Goal: Task Accomplishment & Management: Manage account settings

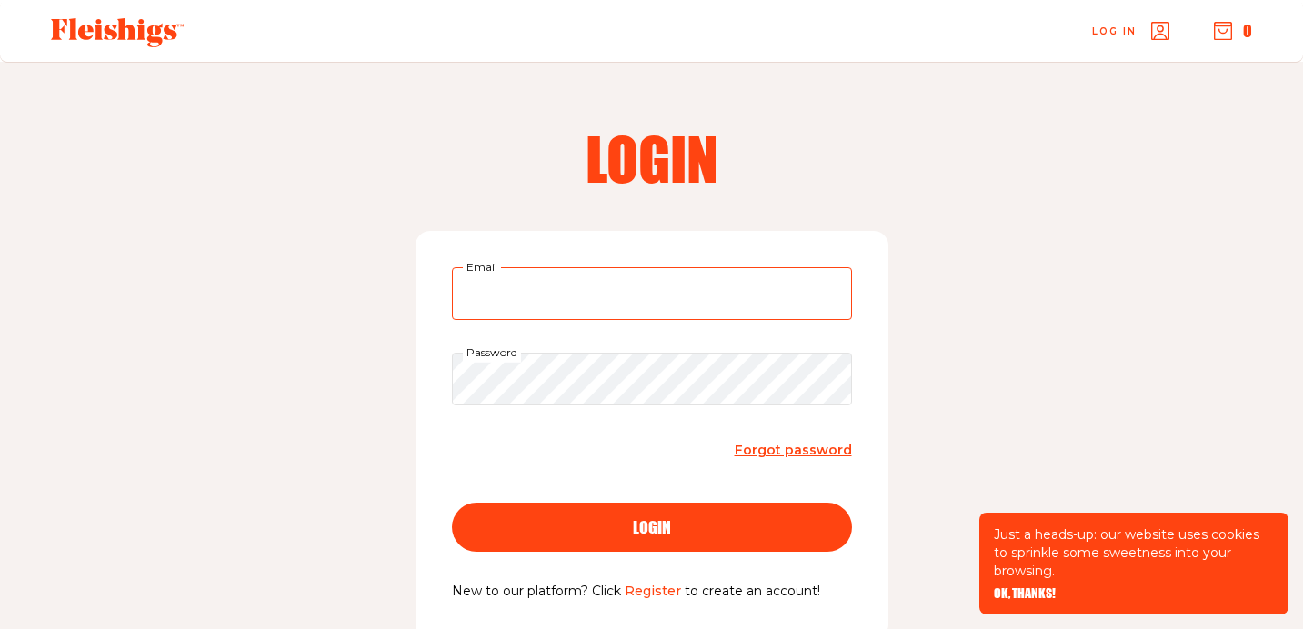
type input "brookewarso@icloud.com"
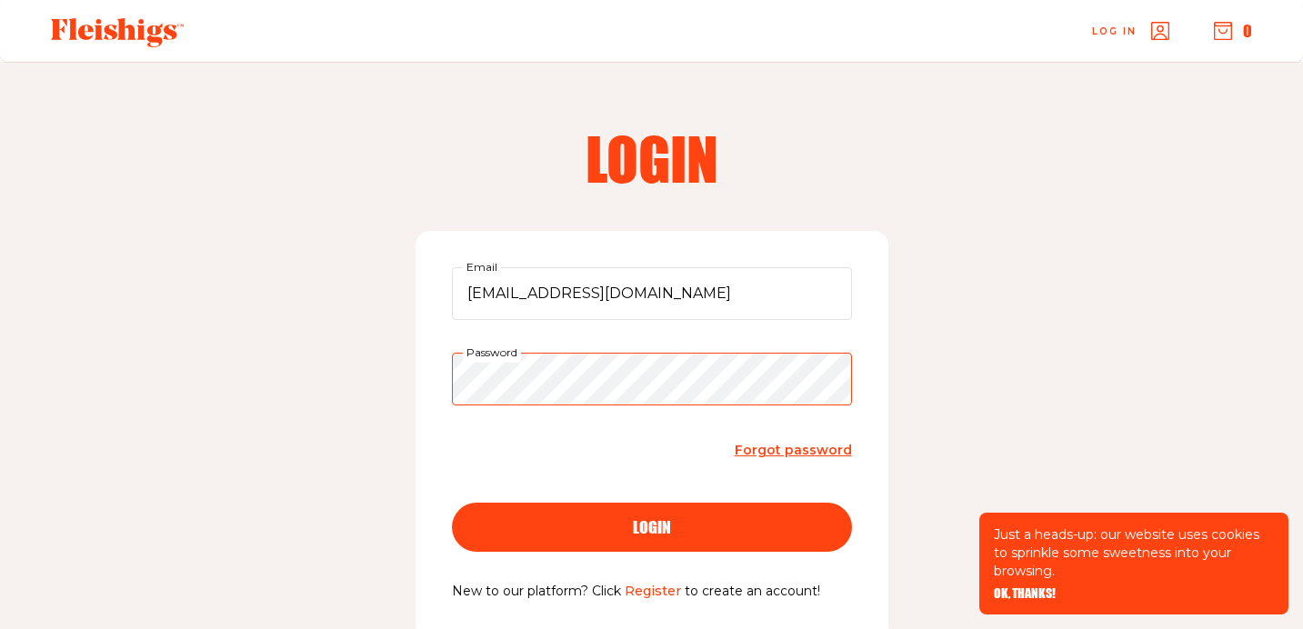
click at [651, 525] on button "login" at bounding box center [652, 527] width 400 height 49
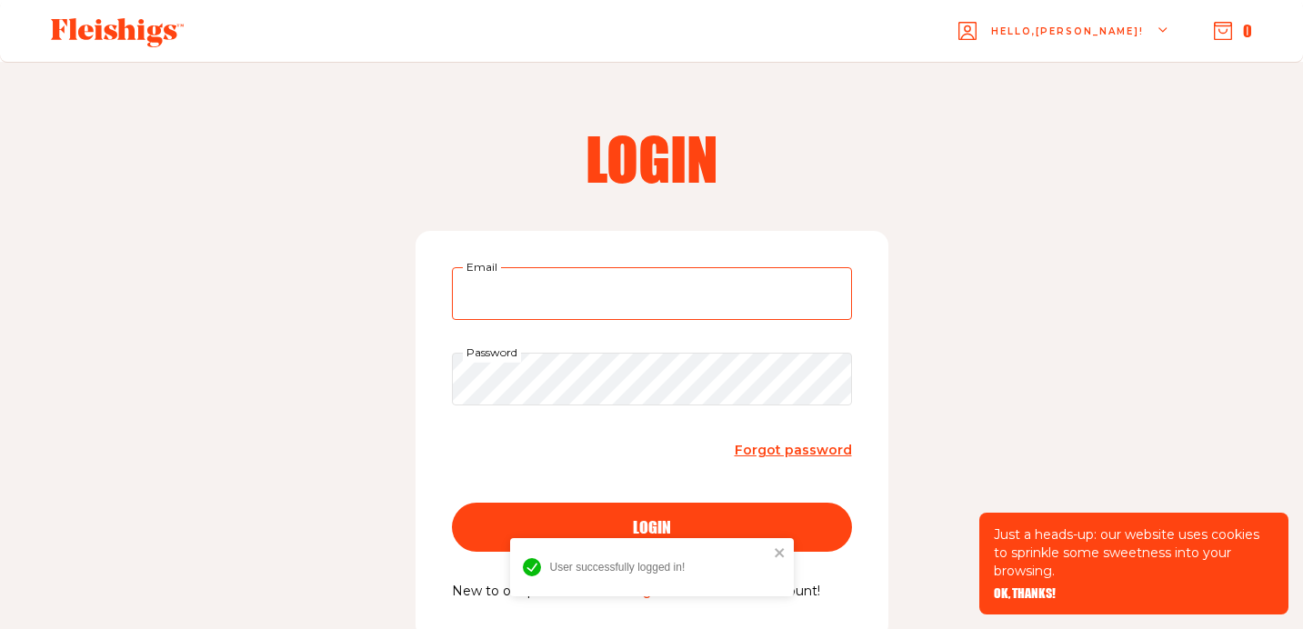
type input "brookewarso@icloud.com"
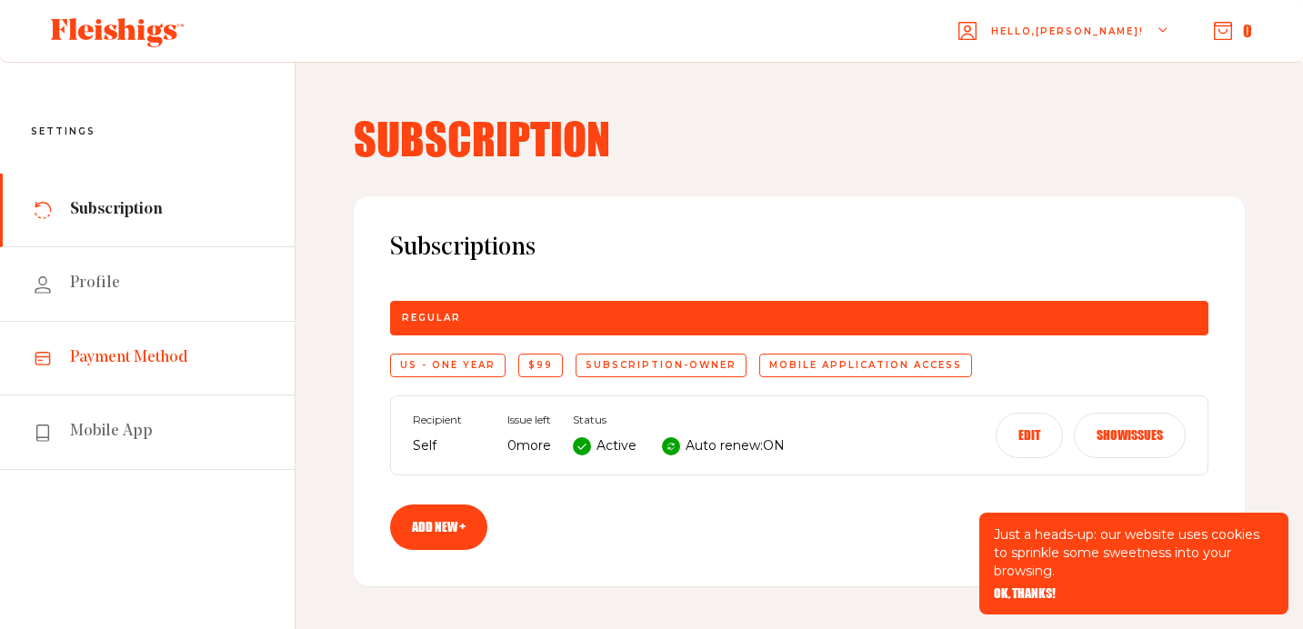
click at [81, 342] on link "Payment Method" at bounding box center [147, 359] width 295 height 74
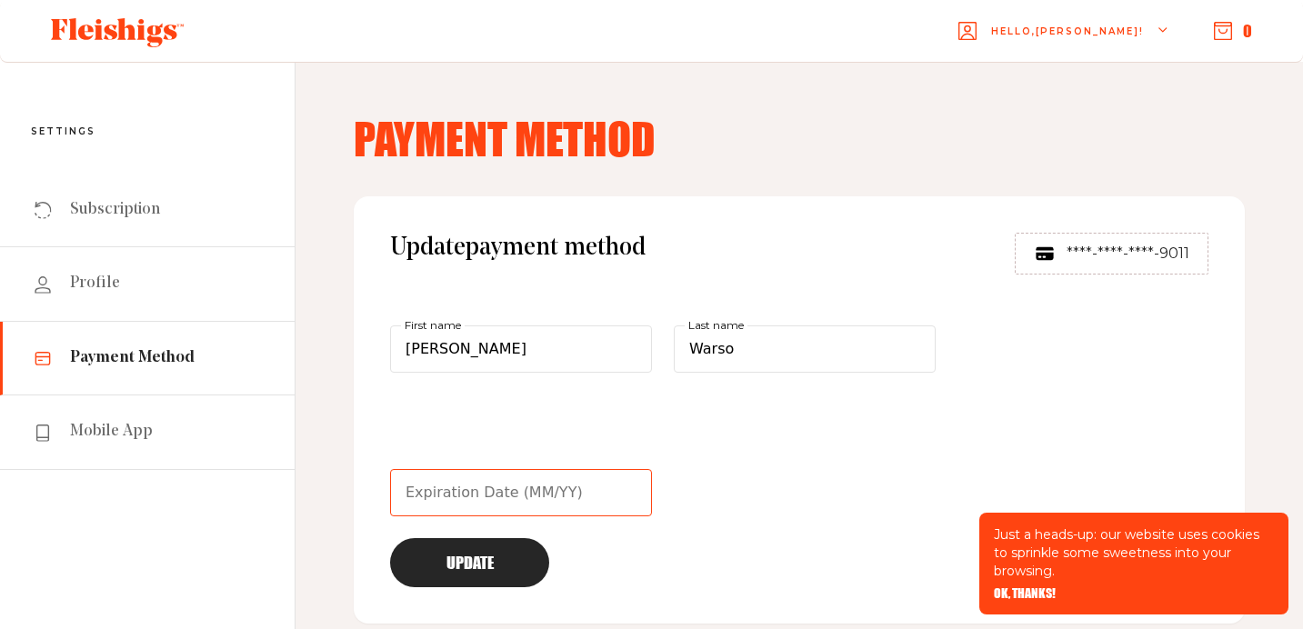
click at [466, 494] on input "text" at bounding box center [521, 492] width 262 height 47
type input "08/30"
click at [487, 569] on button "Update" at bounding box center [469, 562] width 159 height 49
click at [122, 434] on span "Mobile App" at bounding box center [111, 432] width 83 height 22
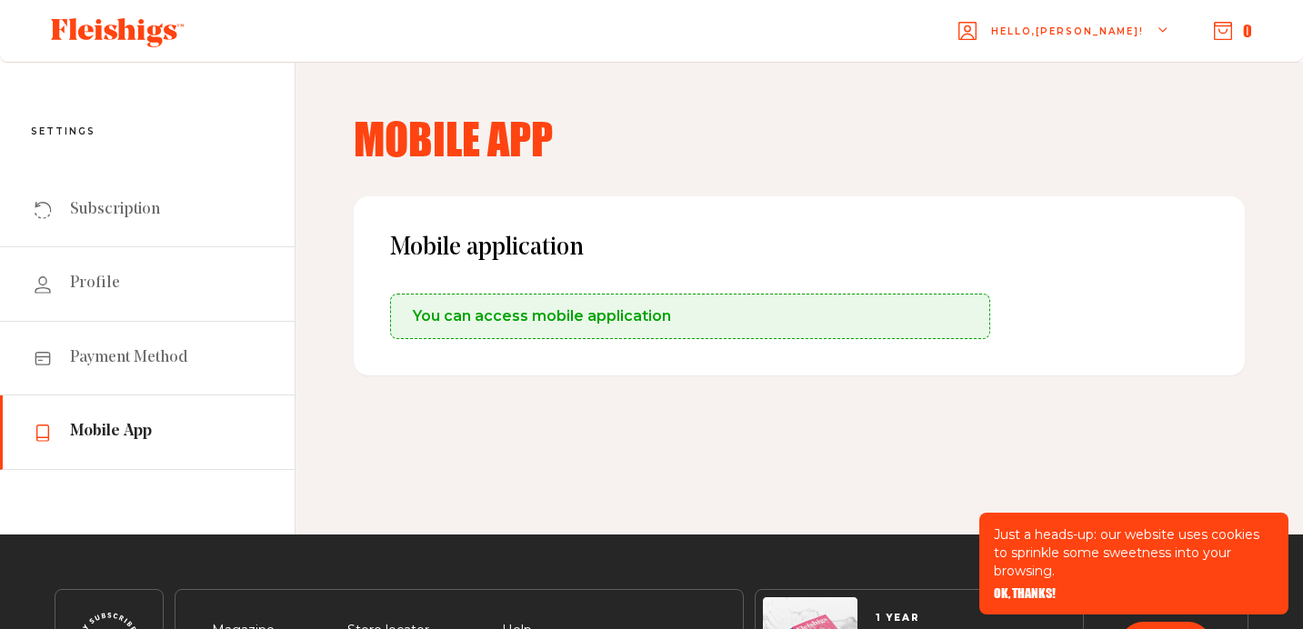
click at [483, 331] on div "You can access mobile application" at bounding box center [690, 316] width 600 height 45
click at [488, 318] on span "You can access mobile application" at bounding box center [542, 316] width 258 height 22
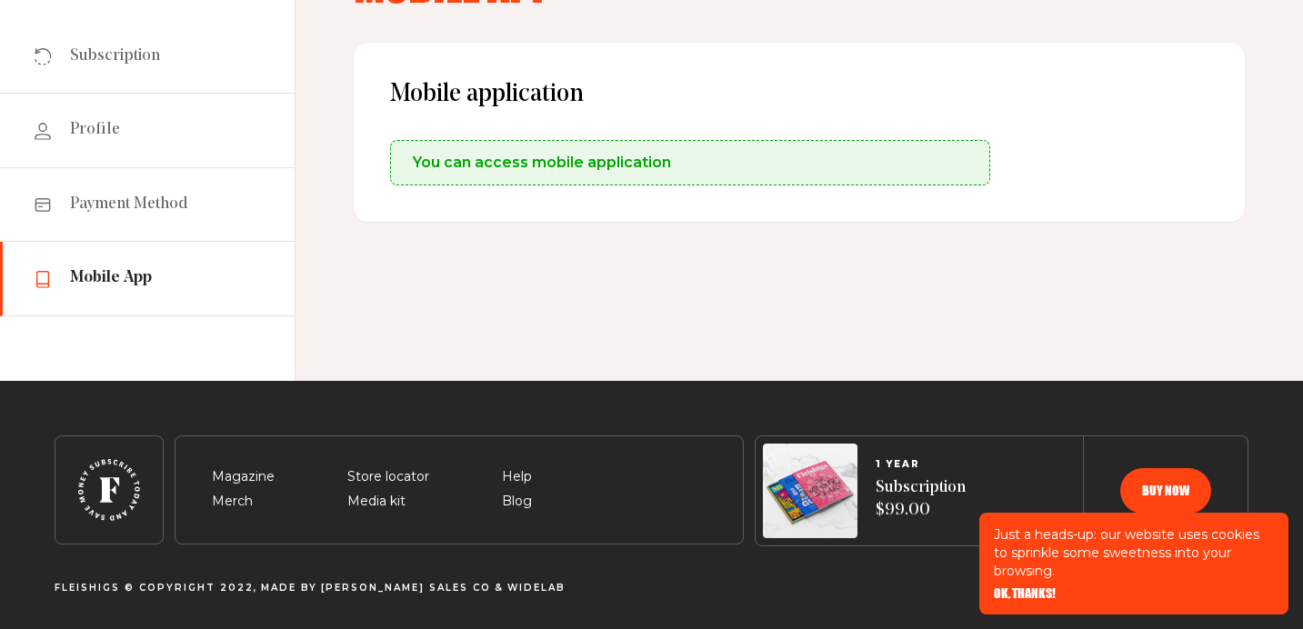
scroll to position [153, 0]
